Goal: Register for event/course

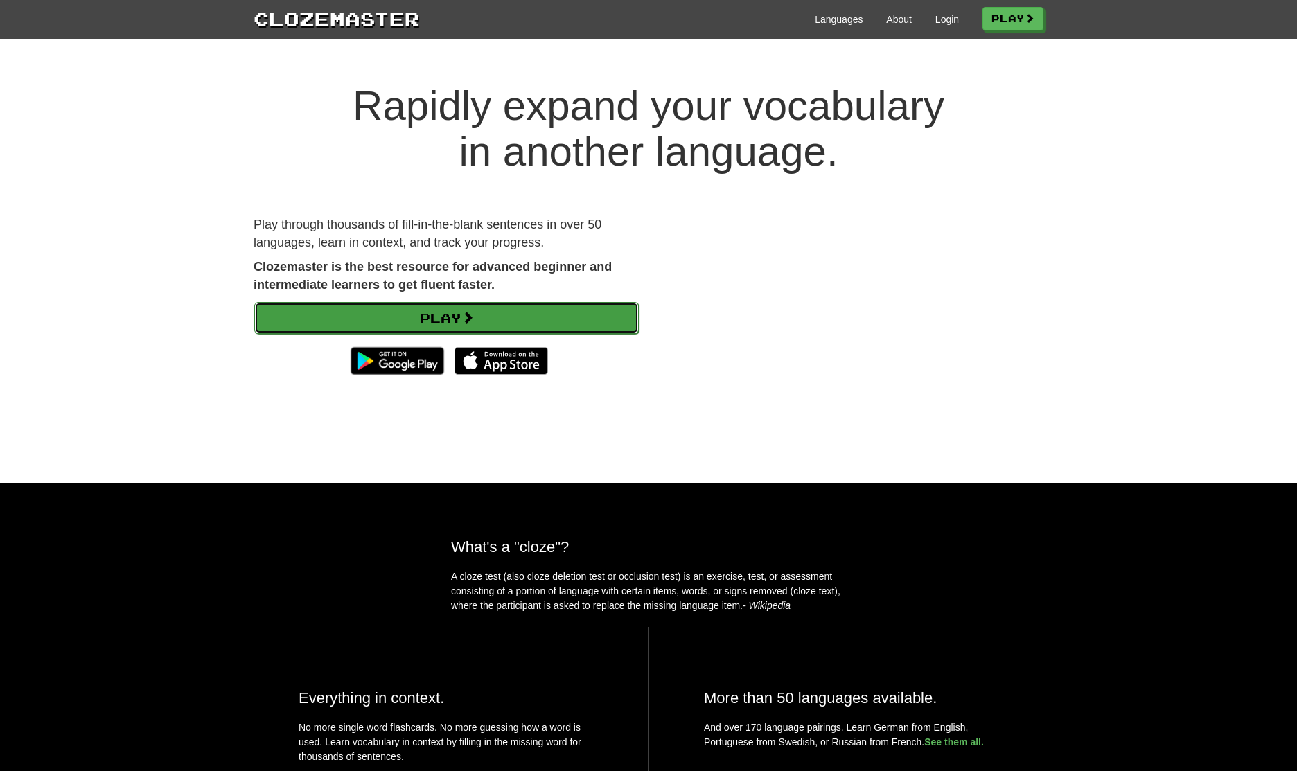
click at [517, 331] on link "Play" at bounding box center [446, 318] width 385 height 32
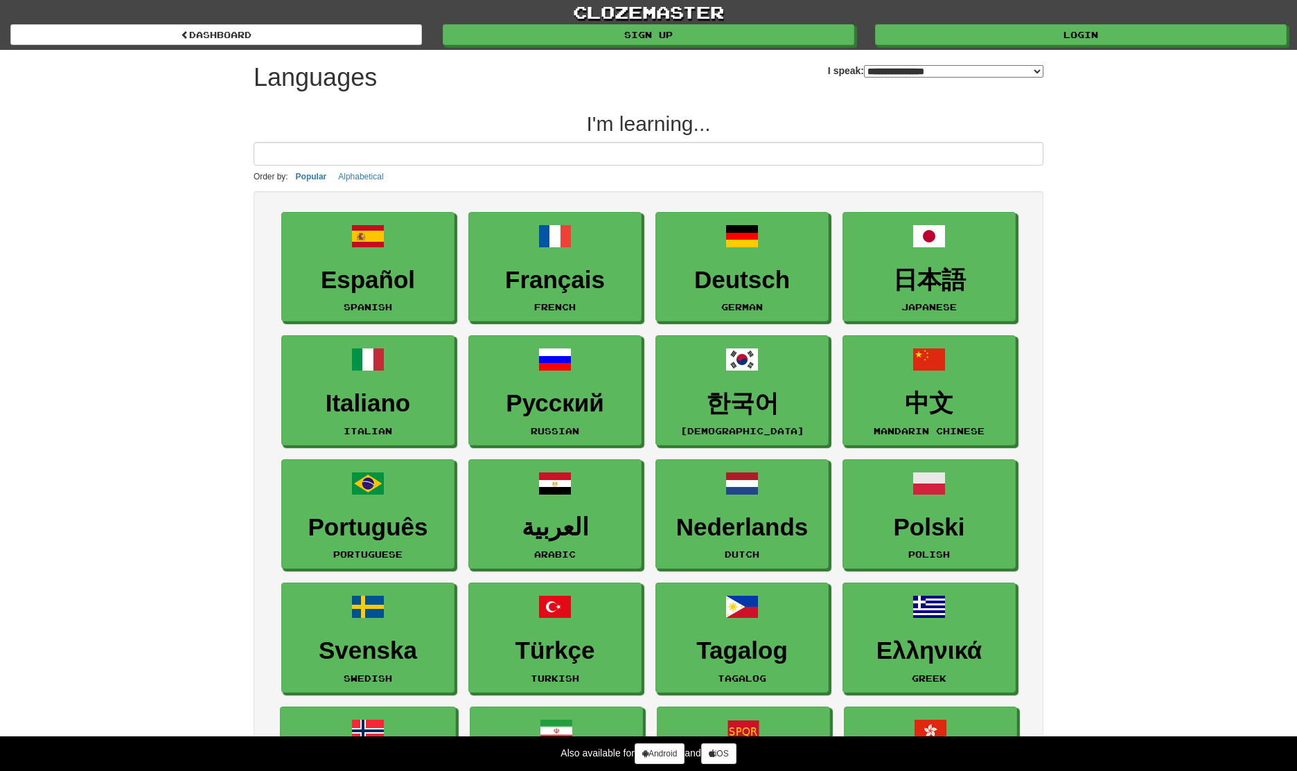
select select "*******"
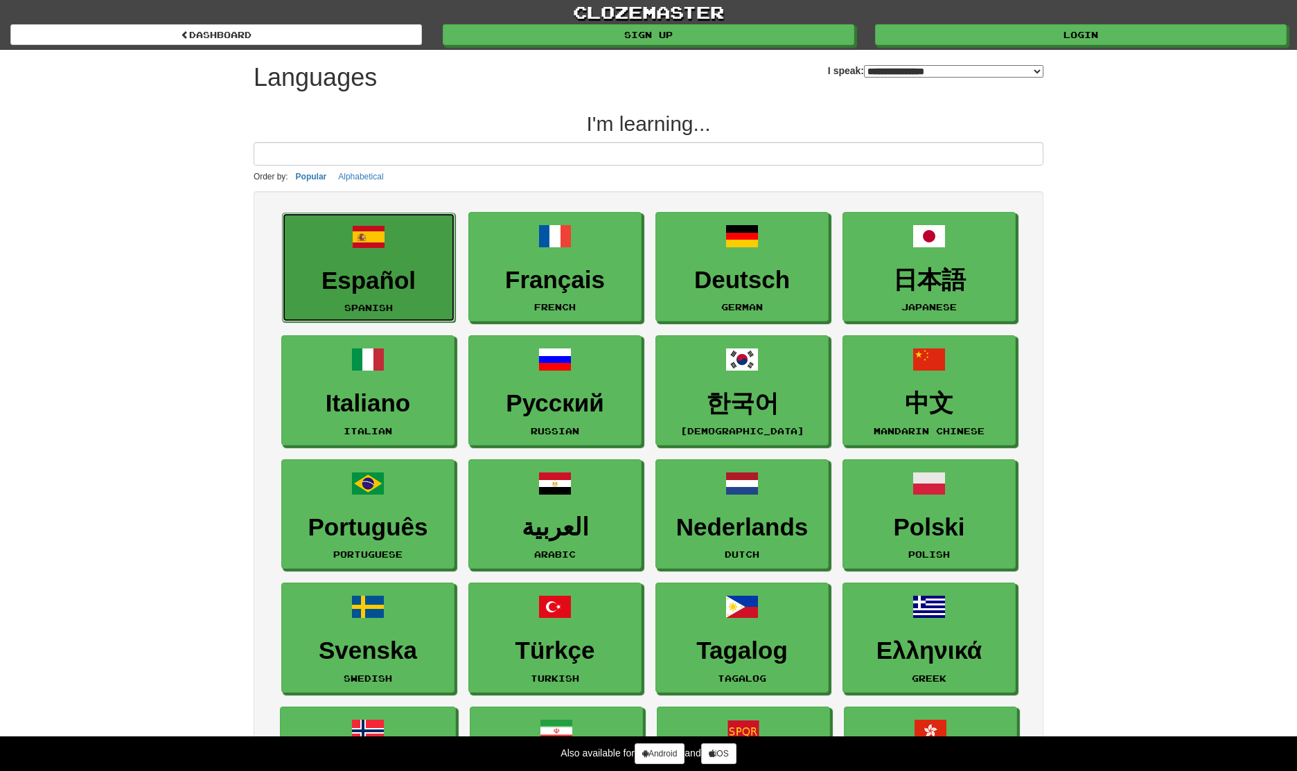
click at [387, 277] on h3 "Español" at bounding box center [369, 280] width 158 height 27
